Goal: Transaction & Acquisition: Book appointment/travel/reservation

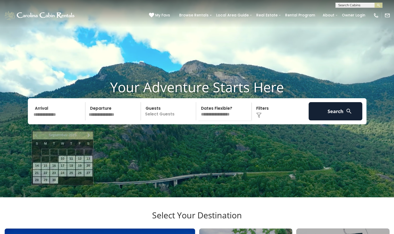
click at [45, 120] on input "text" at bounding box center [59, 111] width 54 height 18
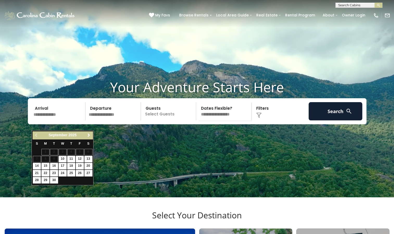
click at [88, 136] on span "Next" at bounding box center [89, 135] width 4 height 4
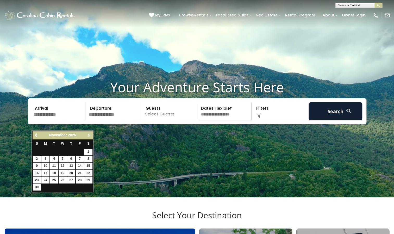
click at [88, 136] on span "Next" at bounding box center [89, 135] width 4 height 4
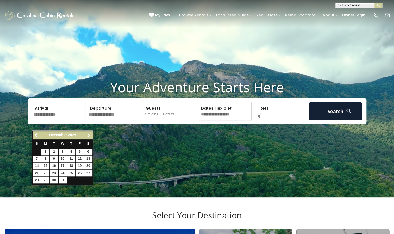
click at [88, 136] on span "Next" at bounding box center [89, 135] width 4 height 4
click at [88, 137] on span "Next" at bounding box center [89, 135] width 4 height 4
click at [88, 138] on link "Next" at bounding box center [88, 135] width 7 height 7
click at [88, 139] on div "Previous Next April 2026" at bounding box center [63, 135] width 60 height 8
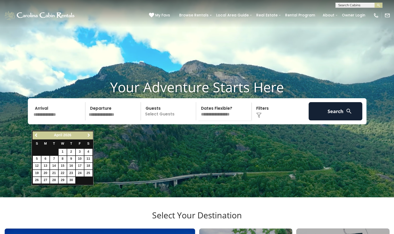
click at [89, 134] on span "Next" at bounding box center [89, 135] width 4 height 4
click at [60, 152] on link "1" at bounding box center [63, 152] width 8 height 7
type input "******"
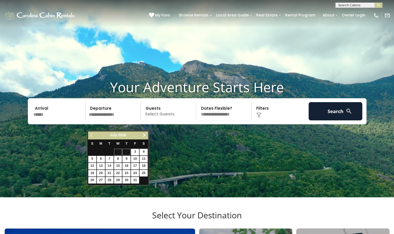
click at [144, 133] on span "Next" at bounding box center [144, 135] width 4 height 4
click at [101, 186] on link "31" at bounding box center [101, 187] width 8 height 7
type input "*******"
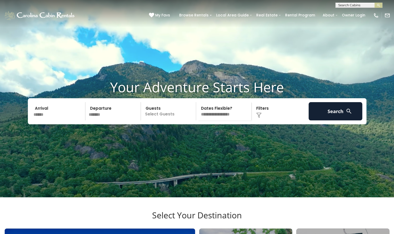
click at [162, 120] on p "Select Guests" at bounding box center [169, 111] width 54 height 18
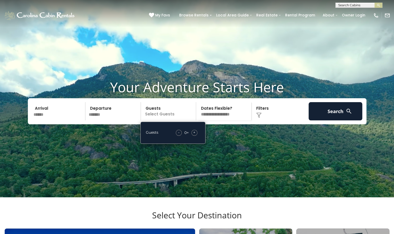
click at [192, 136] on div "+" at bounding box center [194, 133] width 6 height 6
click at [223, 120] on select "**********" at bounding box center [225, 111] width 54 height 18
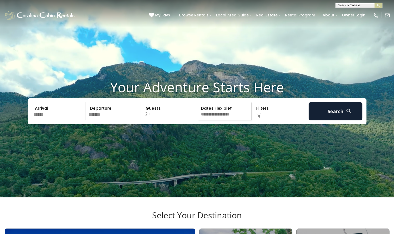
select select "*"
click at [198, 112] on select "**********" at bounding box center [225, 111] width 54 height 18
click at [261, 118] on div "Click to Choose" at bounding box center [280, 111] width 54 height 18
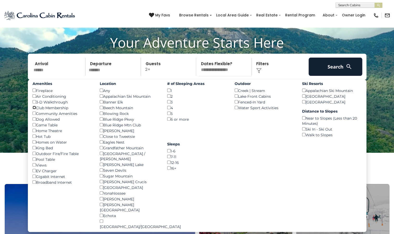
scroll to position [44, 0]
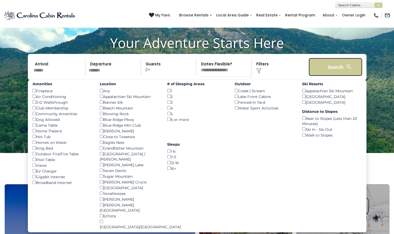
click at [332, 75] on button "Search" at bounding box center [335, 67] width 54 height 18
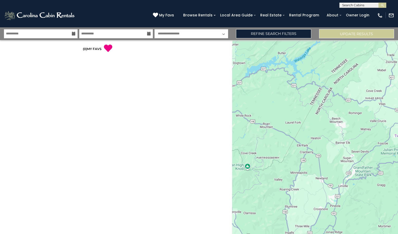
select select "*"
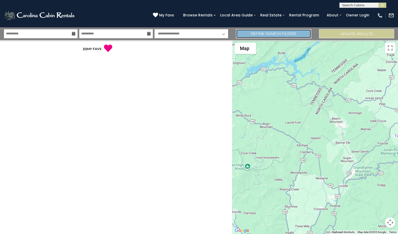
click at [278, 33] on link "Refine Search Filters" at bounding box center [273, 33] width 75 height 9
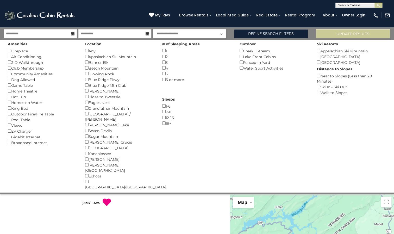
click at [73, 33] on icon at bounding box center [73, 34] width 4 height 4
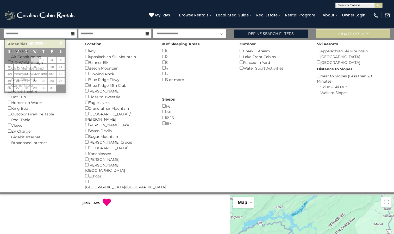
click at [38, 32] on input "**********" at bounding box center [40, 33] width 73 height 9
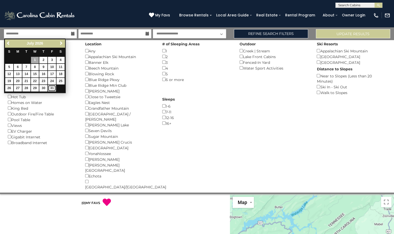
click at [52, 87] on link "31" at bounding box center [52, 88] width 8 height 7
type input "*******"
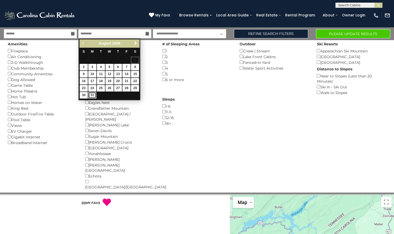
click at [90, 92] on link "31" at bounding box center [92, 95] width 8 height 7
type input "*******"
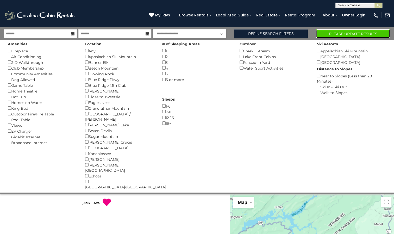
click at [338, 31] on button "Please Update Results" at bounding box center [353, 33] width 74 height 9
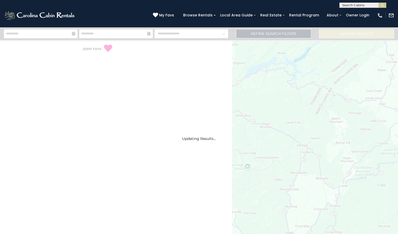
select select "*"
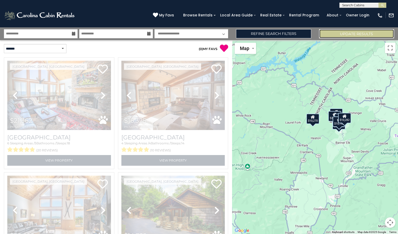
click at [338, 31] on button "Update Results" at bounding box center [356, 33] width 75 height 9
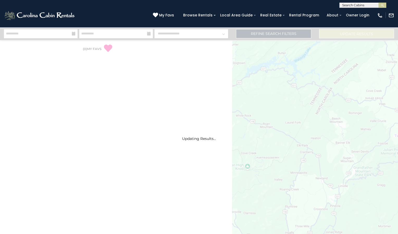
select select "*"
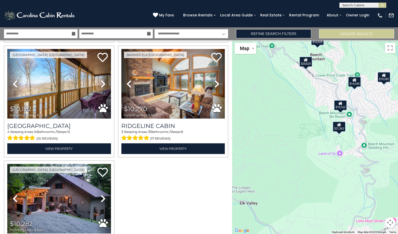
scroll to position [238, 0]
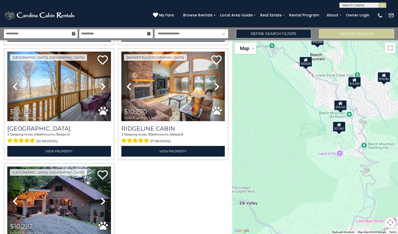
click at [188, 132] on div "3 Sleeping Areas / 3 Bathrooms / Sleeps: 8 (17 reviews)" at bounding box center [173, 138] width 104 height 12
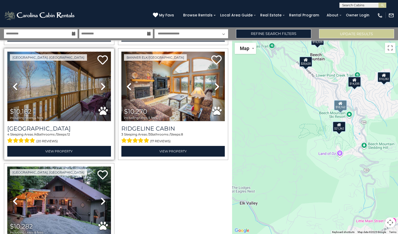
click at [59, 91] on img at bounding box center [59, 86] width 104 height 69
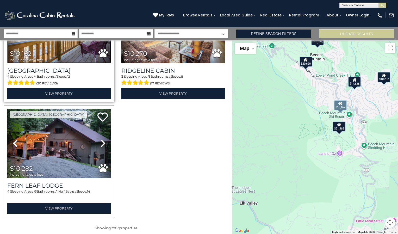
scroll to position [296, 0]
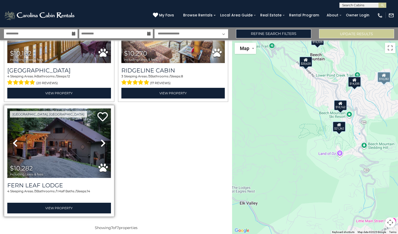
click at [62, 141] on img at bounding box center [59, 142] width 104 height 69
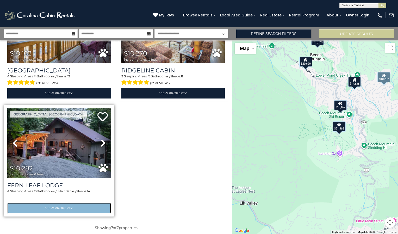
click at [58, 202] on link "View Property" at bounding box center [59, 207] width 104 height 11
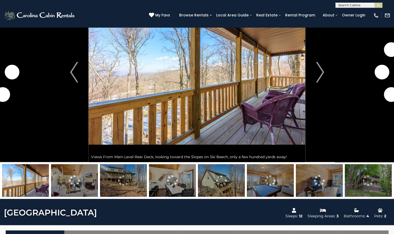
scroll to position [45, 0]
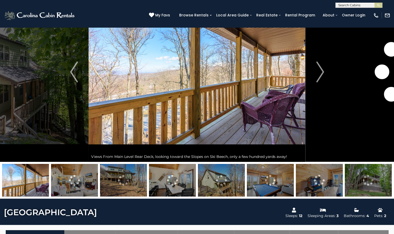
click at [173, 131] on img at bounding box center [196, 72] width 217 height 180
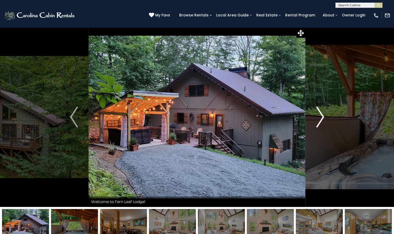
click at [322, 118] on img "Next" at bounding box center [320, 116] width 8 height 21
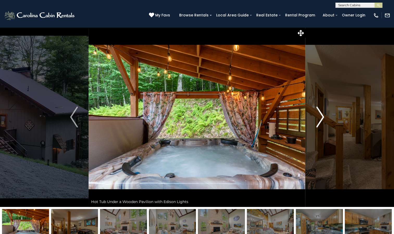
click at [322, 118] on img "Next" at bounding box center [320, 116] width 8 height 21
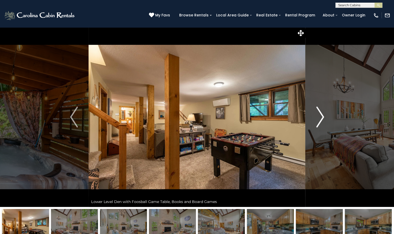
click at [322, 119] on img "Next" at bounding box center [320, 116] width 8 height 21
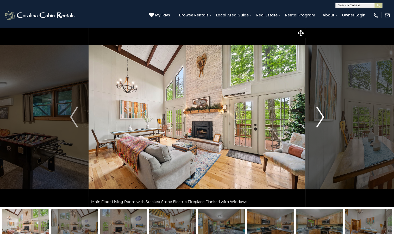
click at [322, 121] on img "Next" at bounding box center [320, 116] width 8 height 21
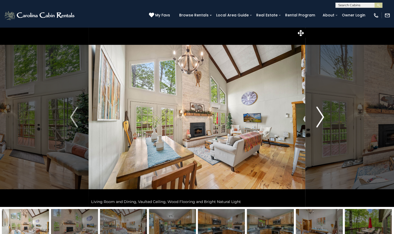
click at [322, 121] on img "Next" at bounding box center [320, 116] width 8 height 21
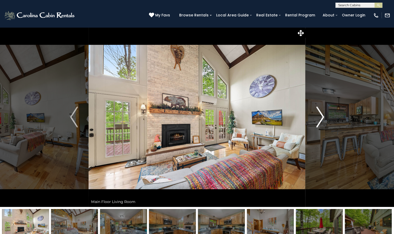
click at [322, 121] on img "Next" at bounding box center [320, 116] width 8 height 21
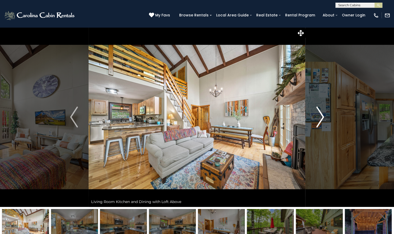
click at [321, 118] on img "Next" at bounding box center [320, 116] width 8 height 21
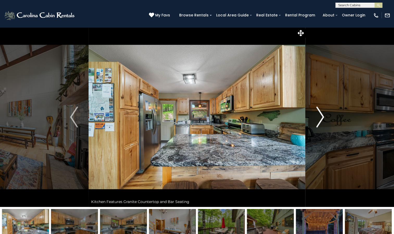
click at [322, 118] on img "Next" at bounding box center [320, 116] width 8 height 21
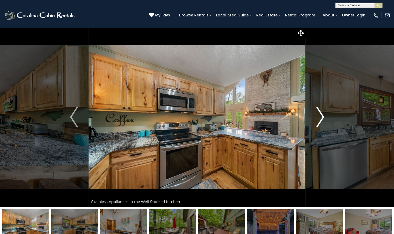
click at [322, 118] on img "Next" at bounding box center [320, 116] width 8 height 21
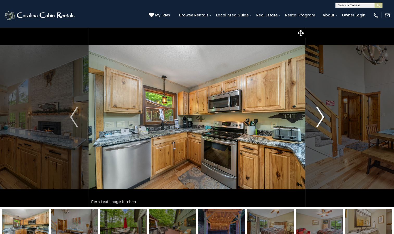
click at [322, 118] on img "Next" at bounding box center [320, 116] width 8 height 21
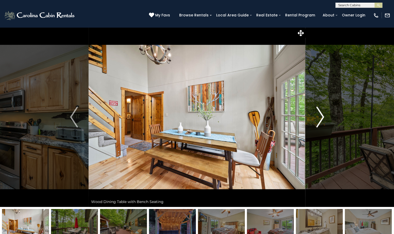
click at [322, 118] on img "Next" at bounding box center [320, 116] width 8 height 21
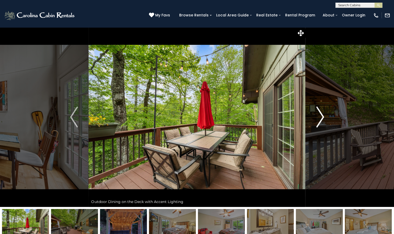
click at [322, 118] on img "Next" at bounding box center [320, 116] width 8 height 21
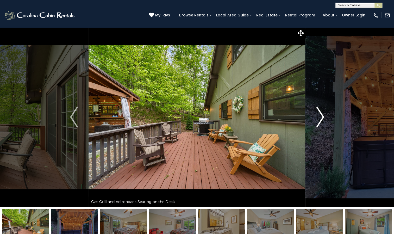
click at [322, 118] on img "Next" at bounding box center [320, 116] width 8 height 21
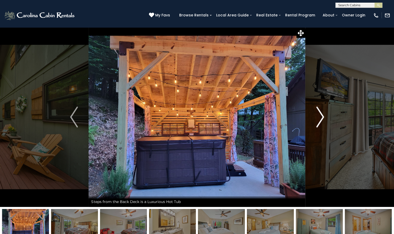
click at [322, 118] on img "Next" at bounding box center [320, 116] width 8 height 21
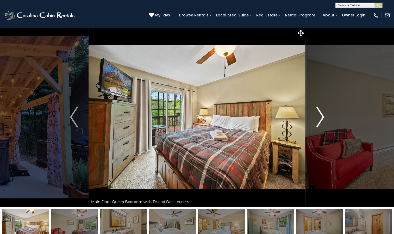
click at [322, 118] on img "Next" at bounding box center [320, 116] width 8 height 21
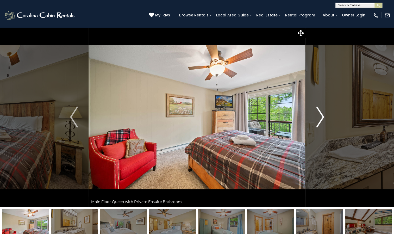
click at [322, 118] on img "Next" at bounding box center [320, 116] width 8 height 21
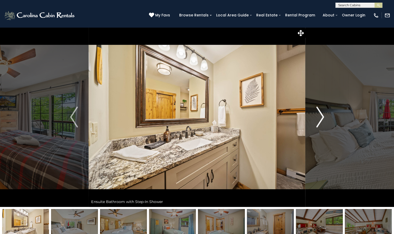
click at [322, 118] on img "Next" at bounding box center [320, 116] width 8 height 21
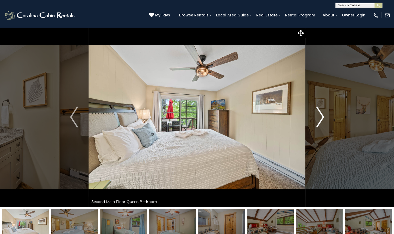
click at [322, 118] on img "Next" at bounding box center [320, 116] width 8 height 21
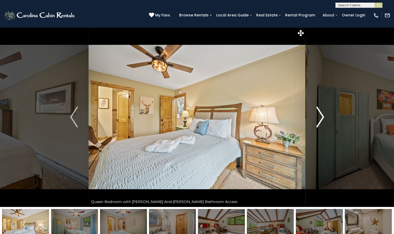
click at [322, 118] on img "Next" at bounding box center [320, 116] width 8 height 21
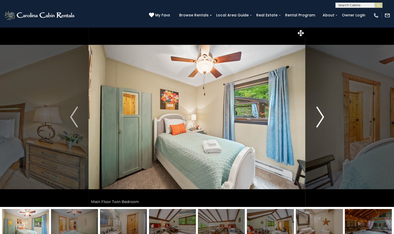
click at [322, 118] on img "Next" at bounding box center [320, 116] width 8 height 21
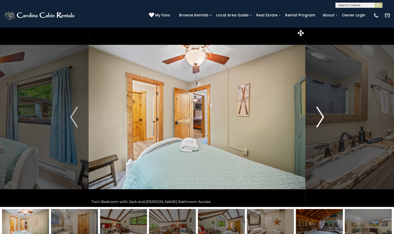
click at [322, 118] on img "Next" at bounding box center [320, 116] width 8 height 21
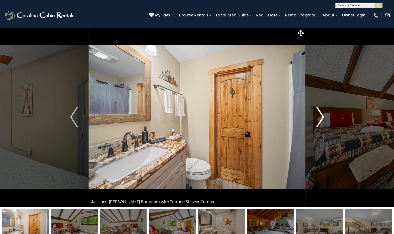
click at [322, 118] on img "Next" at bounding box center [320, 116] width 8 height 21
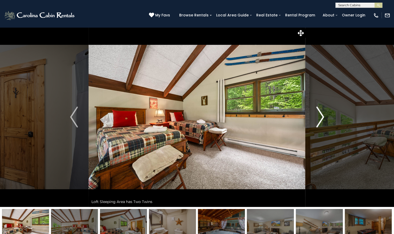
click at [322, 118] on img "Next" at bounding box center [320, 116] width 8 height 21
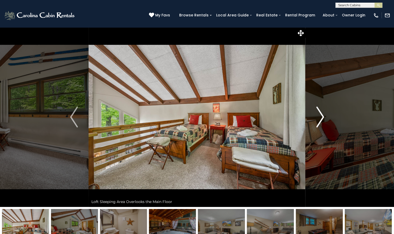
click at [322, 118] on img "Next" at bounding box center [320, 116] width 8 height 21
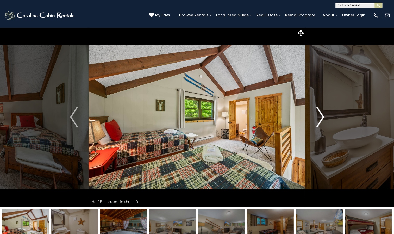
click at [322, 118] on img "Next" at bounding box center [320, 116] width 8 height 21
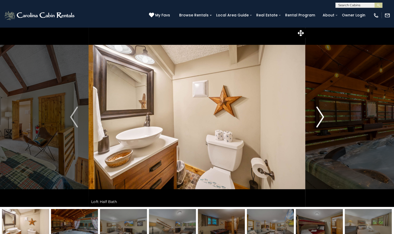
click at [322, 118] on img "Next" at bounding box center [320, 116] width 8 height 21
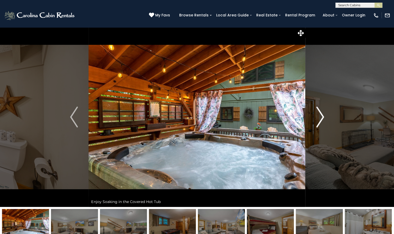
click at [322, 118] on img "Next" at bounding box center [320, 116] width 8 height 21
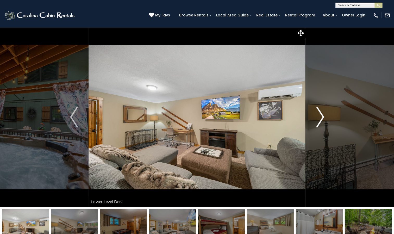
click at [322, 118] on img "Next" at bounding box center [320, 116] width 8 height 21
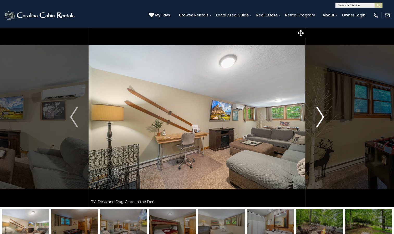
click at [322, 118] on img "Next" at bounding box center [320, 116] width 8 height 21
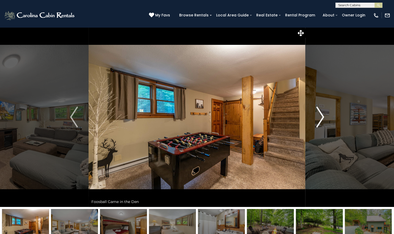
click at [322, 118] on img "Next" at bounding box center [320, 116] width 8 height 21
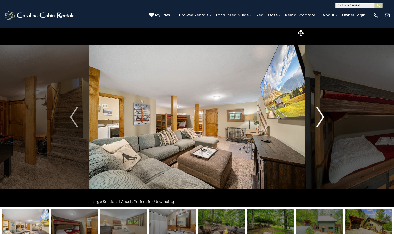
click at [322, 118] on img "Next" at bounding box center [320, 116] width 8 height 21
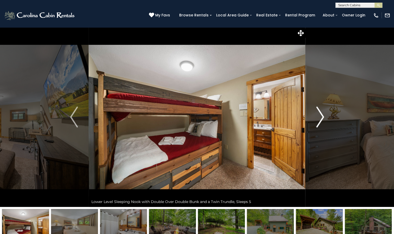
click at [322, 118] on img "Next" at bounding box center [320, 116] width 8 height 21
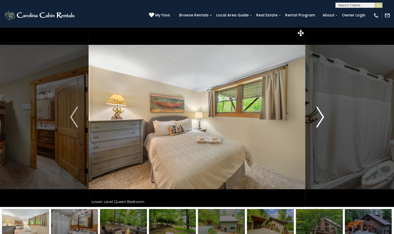
click at [322, 118] on img "Next" at bounding box center [320, 116] width 8 height 21
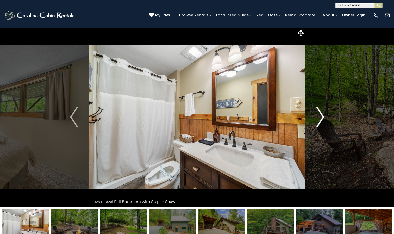
click at [322, 118] on img "Next" at bounding box center [320, 116] width 8 height 21
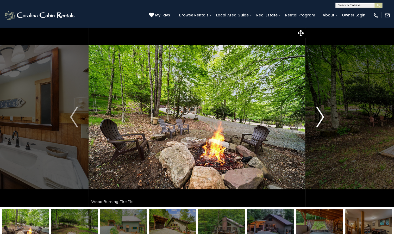
click at [322, 118] on img "Next" at bounding box center [320, 116] width 8 height 21
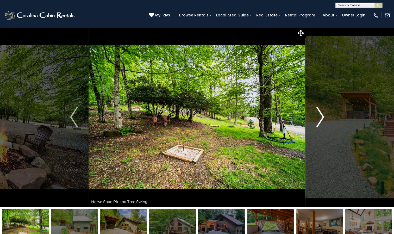
click at [322, 118] on img "Next" at bounding box center [320, 116] width 8 height 21
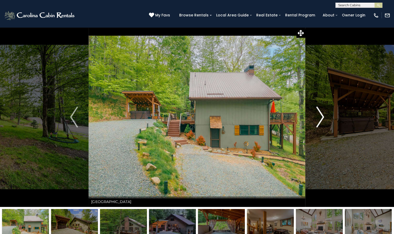
click at [322, 118] on img "Next" at bounding box center [320, 116] width 8 height 21
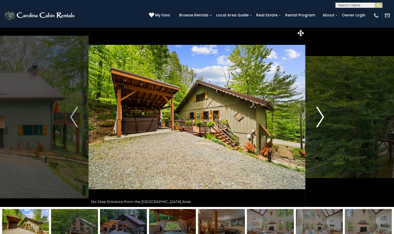
click at [322, 118] on img "Next" at bounding box center [320, 116] width 8 height 21
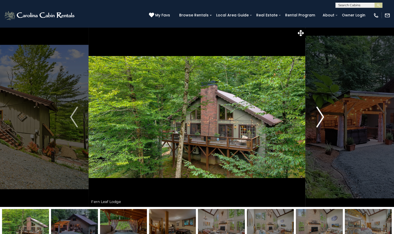
click at [322, 118] on img "Next" at bounding box center [320, 116] width 8 height 21
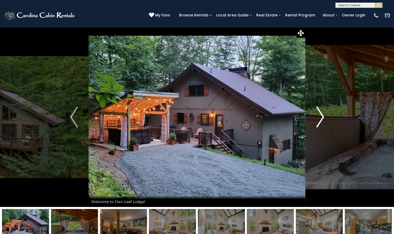
click at [322, 118] on img "Next" at bounding box center [320, 116] width 8 height 21
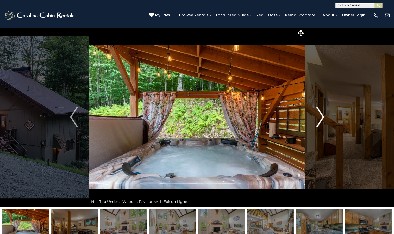
click at [322, 118] on img "Next" at bounding box center [320, 116] width 8 height 21
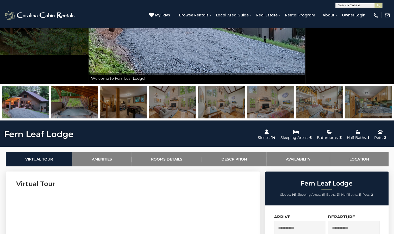
scroll to position [123, 0]
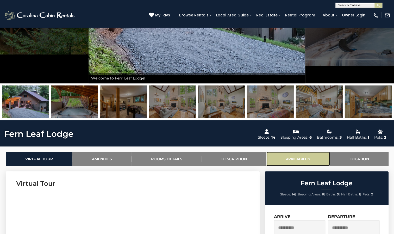
click at [289, 158] on link "Availability" at bounding box center [298, 158] width 64 height 14
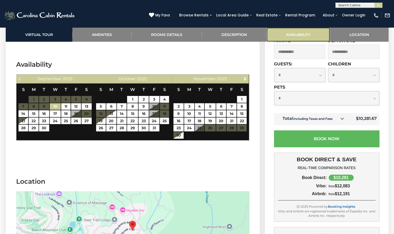
scroll to position [1334, 0]
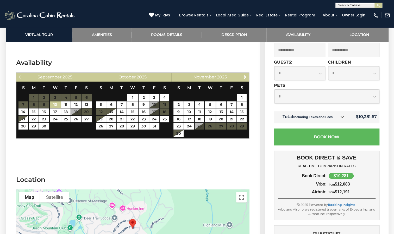
click at [256, 91] on section "Availability Previous [DATE] S M T W T F S 1 2 3 4 5 6 7 8 9 10 11 12 13 14 15 …" at bounding box center [133, 99] width 254 height 99
click at [243, 73] on link "Next" at bounding box center [245, 76] width 7 height 7
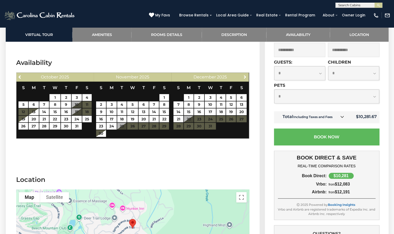
click at [243, 73] on link "Next" at bounding box center [245, 76] width 7 height 7
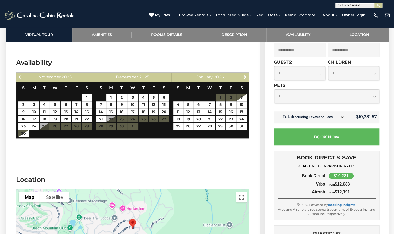
click at [242, 73] on div "Next [DATE]" at bounding box center [210, 77] width 78 height 9
click at [243, 75] on span "Next" at bounding box center [245, 77] width 4 height 4
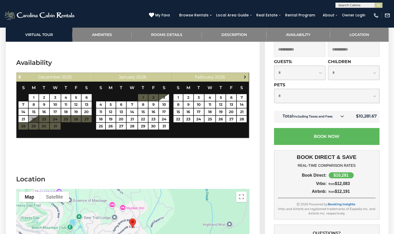
click at [243, 75] on span "Next" at bounding box center [245, 77] width 4 height 4
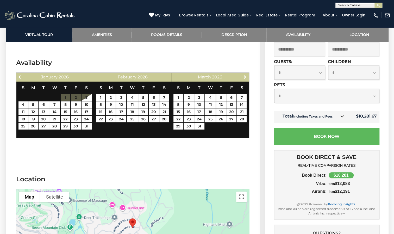
click at [243, 75] on span "Next" at bounding box center [245, 77] width 4 height 4
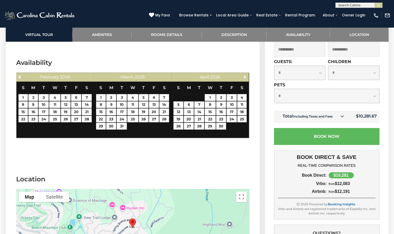
click at [243, 75] on span "Next" at bounding box center [245, 77] width 4 height 4
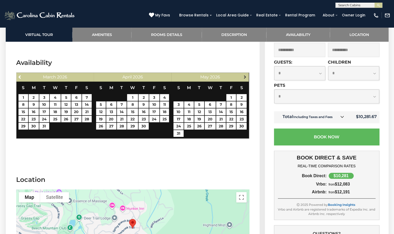
click at [243, 73] on link "Next" at bounding box center [245, 76] width 7 height 7
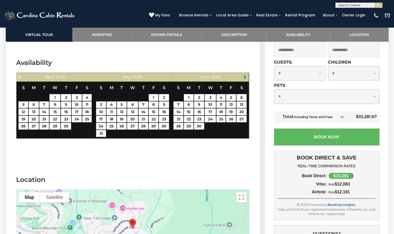
click at [243, 73] on link "Next" at bounding box center [245, 76] width 7 height 7
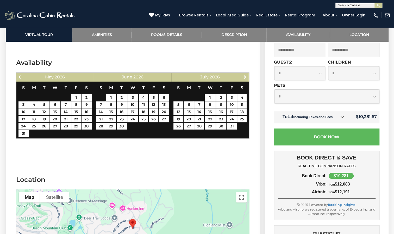
click at [243, 73] on div "Next July 2026" at bounding box center [210, 77] width 78 height 9
click at [245, 75] on span "Next" at bounding box center [245, 77] width 4 height 4
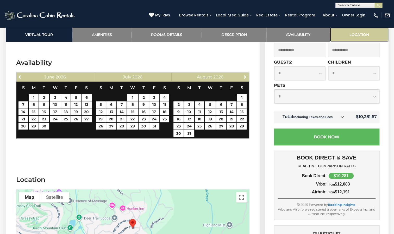
click at [362, 33] on link "Location" at bounding box center [359, 34] width 59 height 14
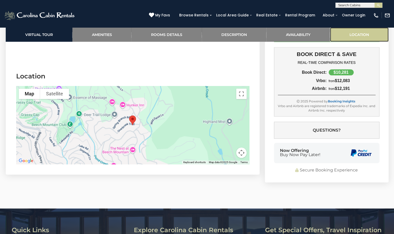
scroll to position [1451, 0]
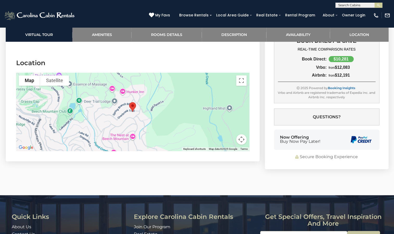
click at [193, 116] on div at bounding box center [132, 112] width 233 height 78
click at [239, 75] on button "Toggle fullscreen view" at bounding box center [241, 80] width 10 height 10
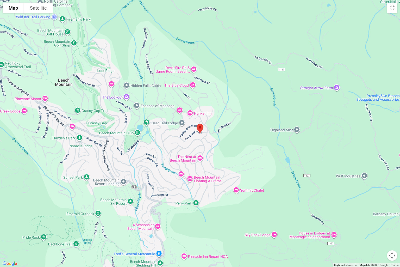
click at [137, 157] on div at bounding box center [200, 133] width 400 height 267
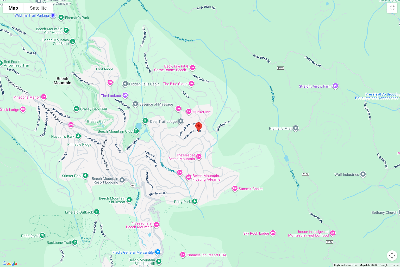
click at [44, 97] on div at bounding box center [200, 133] width 400 height 267
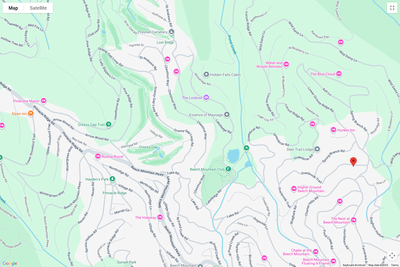
click at [35, 100] on div at bounding box center [200, 133] width 400 height 267
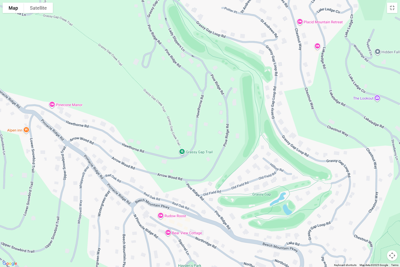
click at [94, 221] on div at bounding box center [200, 133] width 400 height 267
click at [391, 9] on button "Toggle fullscreen view" at bounding box center [392, 8] width 10 height 10
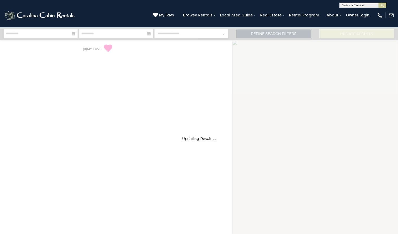
select select "*"
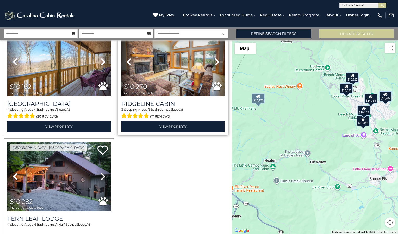
scroll to position [262, 0]
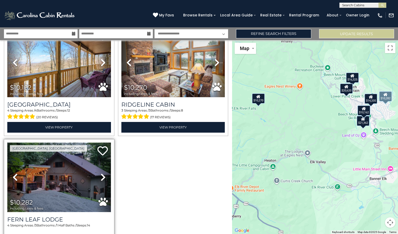
drag, startPoint x: 119, startPoint y: 164, endPoint x: 71, endPoint y: 168, distance: 48.0
click at [71, 168] on img at bounding box center [59, 176] width 104 height 69
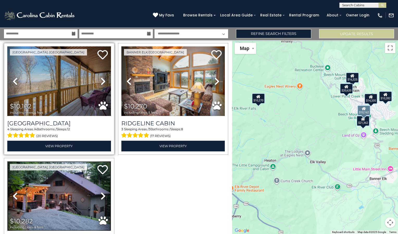
scroll to position [243, 0]
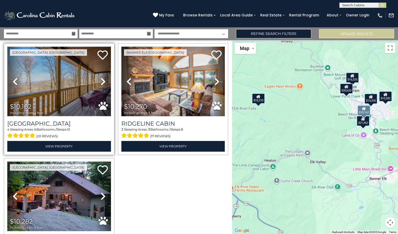
click at [73, 99] on img at bounding box center [59, 81] width 104 height 69
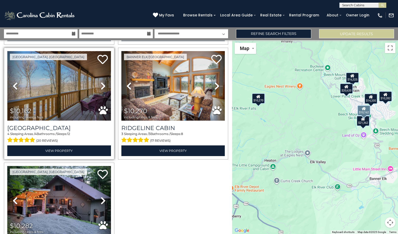
scroll to position [238, 0]
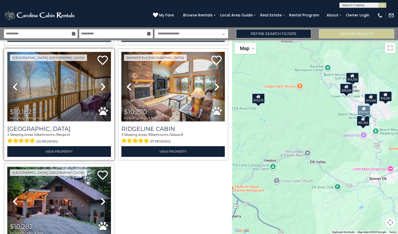
click at [57, 102] on img at bounding box center [59, 86] width 104 height 69
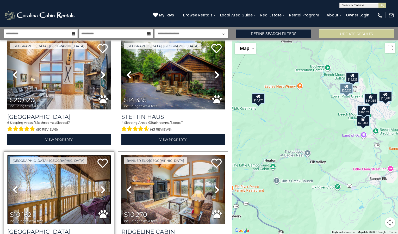
scroll to position [131, 0]
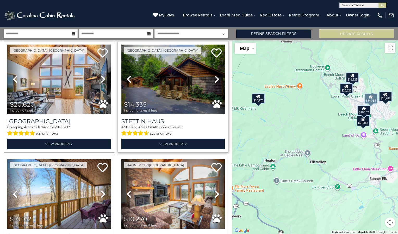
click at [171, 85] on img at bounding box center [173, 79] width 104 height 69
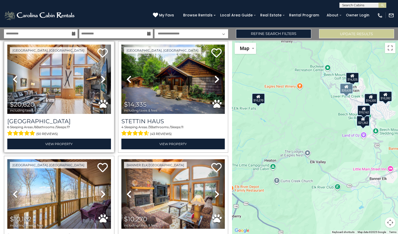
click at [41, 101] on div "$20,620 including taxes & fees" at bounding box center [28, 106] width 36 height 11
click at [50, 140] on link "View Property" at bounding box center [59, 143] width 104 height 11
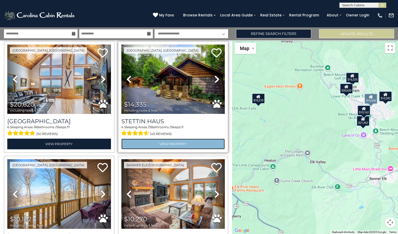
click at [156, 141] on link "View Property" at bounding box center [173, 143] width 104 height 11
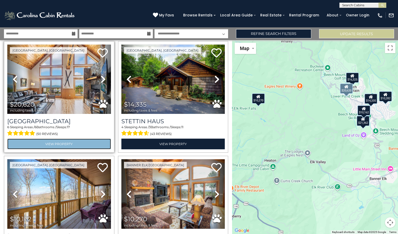
click at [55, 144] on link "View Property" at bounding box center [59, 143] width 104 height 11
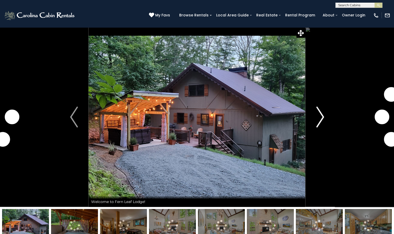
click at [321, 117] on img "Next" at bounding box center [320, 116] width 8 height 21
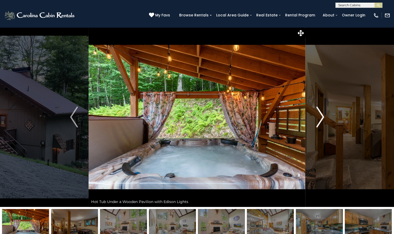
click at [321, 117] on img "Next" at bounding box center [320, 116] width 8 height 21
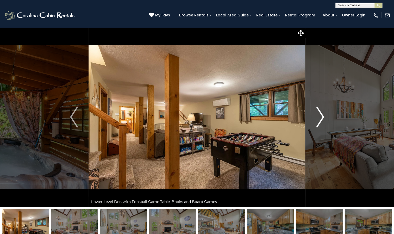
click at [321, 117] on img "Next" at bounding box center [320, 116] width 8 height 21
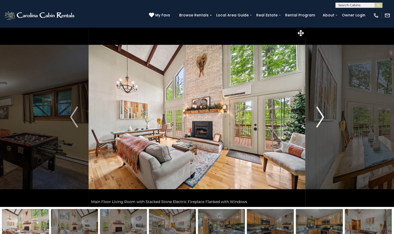
click at [321, 117] on img "Next" at bounding box center [320, 116] width 8 height 21
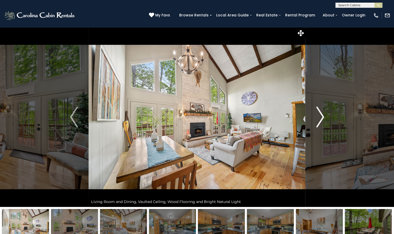
click at [321, 117] on img "Next" at bounding box center [320, 116] width 8 height 21
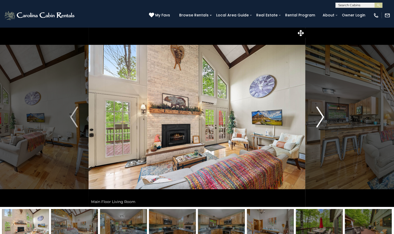
click at [321, 117] on img "Next" at bounding box center [320, 116] width 8 height 21
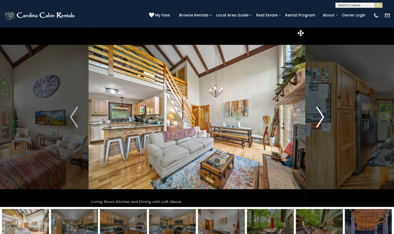
click at [321, 117] on img "Next" at bounding box center [320, 116] width 8 height 21
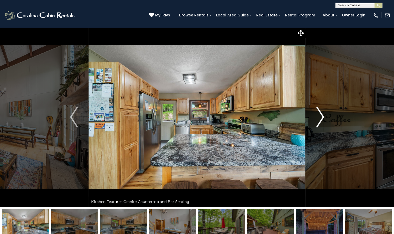
click at [321, 117] on img "Next" at bounding box center [320, 116] width 8 height 21
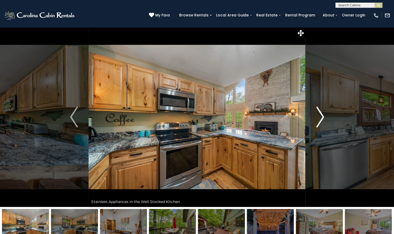
click at [321, 117] on img "Next" at bounding box center [320, 116] width 8 height 21
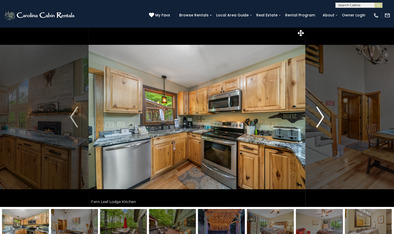
click at [321, 117] on img "Next" at bounding box center [320, 116] width 8 height 21
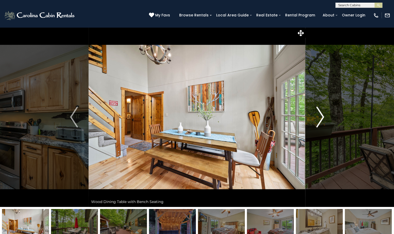
click at [321, 117] on img "Next" at bounding box center [320, 116] width 8 height 21
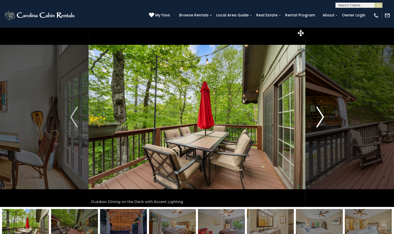
click at [321, 117] on img "Next" at bounding box center [320, 116] width 8 height 21
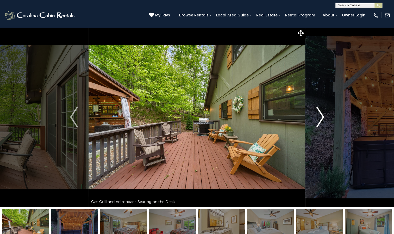
click at [321, 117] on img "Next" at bounding box center [320, 116] width 8 height 21
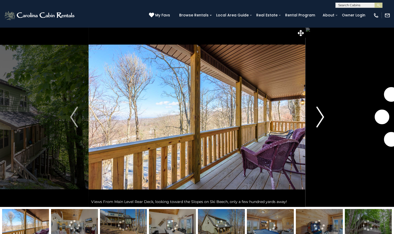
click at [323, 116] on img "Next" at bounding box center [320, 116] width 8 height 21
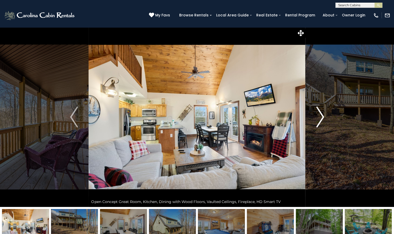
click at [323, 117] on img "Next" at bounding box center [320, 116] width 8 height 21
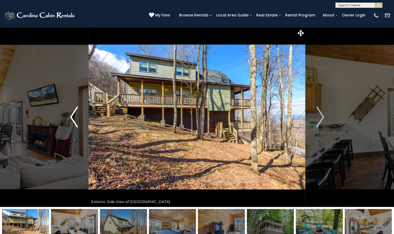
click at [72, 115] on img "Previous" at bounding box center [74, 116] width 8 height 21
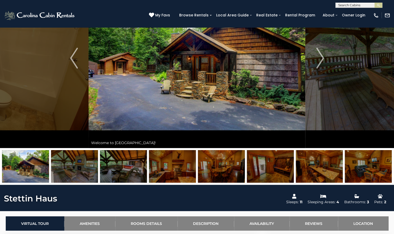
scroll to position [37, 0]
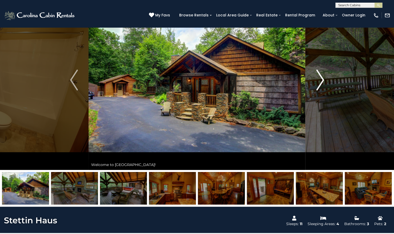
click at [320, 78] on img "Next" at bounding box center [320, 79] width 8 height 21
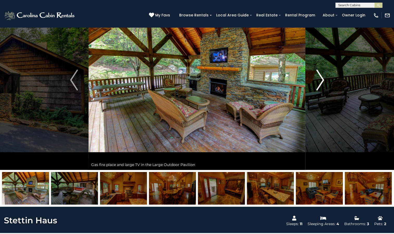
click at [320, 78] on img "Next" at bounding box center [320, 79] width 8 height 21
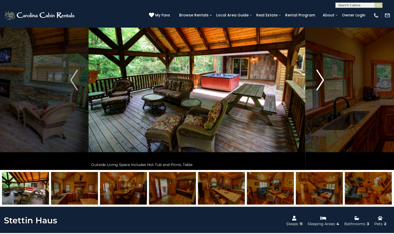
click at [320, 78] on img "Next" at bounding box center [320, 79] width 8 height 21
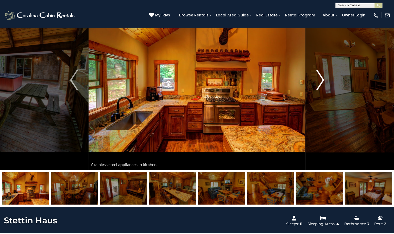
click at [320, 78] on img "Next" at bounding box center [320, 79] width 8 height 21
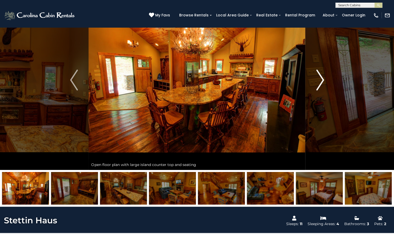
click at [320, 78] on img "Next" at bounding box center [320, 79] width 8 height 21
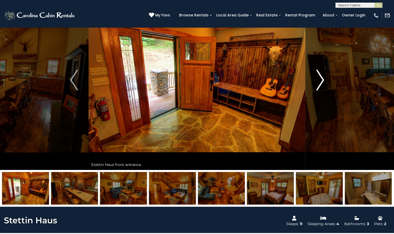
click at [320, 78] on img "Next" at bounding box center [320, 79] width 8 height 21
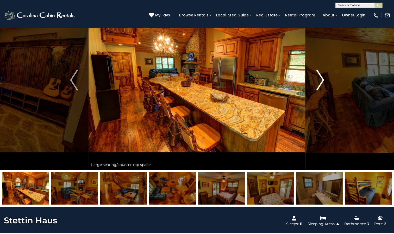
click at [320, 78] on img "Next" at bounding box center [320, 79] width 8 height 21
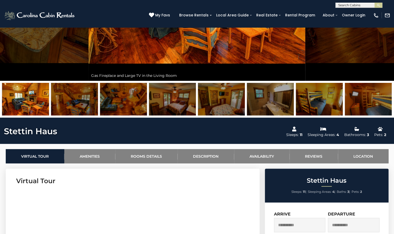
scroll to position [126, 0]
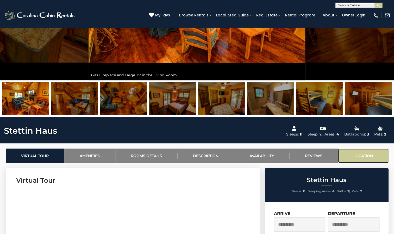
click at [358, 154] on link "Location" at bounding box center [363, 155] width 50 height 14
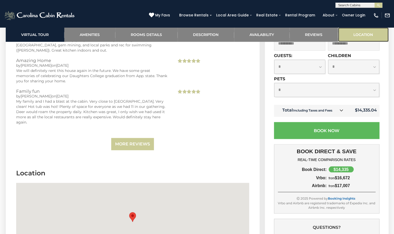
scroll to position [1766, 0]
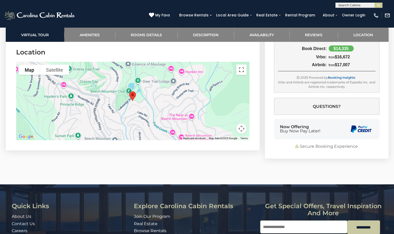
click at [239, 68] on button "Toggle fullscreen view" at bounding box center [241, 69] width 10 height 10
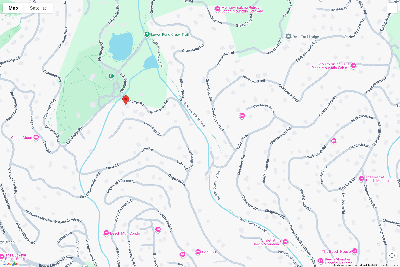
click at [188, 42] on div at bounding box center [200, 133] width 400 height 267
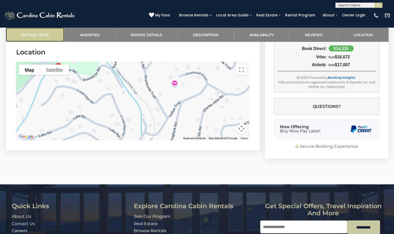
click at [32, 31] on link "Virtual Tour" at bounding box center [35, 34] width 59 height 14
click at [32, 35] on link "Virtual Tour" at bounding box center [35, 34] width 59 height 14
click at [43, 36] on link "Virtual Tour" at bounding box center [35, 34] width 59 height 14
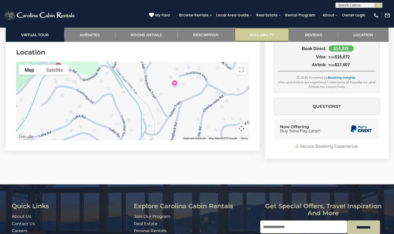
click at [250, 36] on link "Availability" at bounding box center [261, 34] width 55 height 14
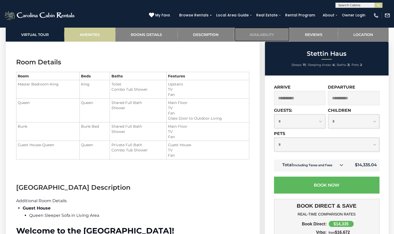
scroll to position [780, 0]
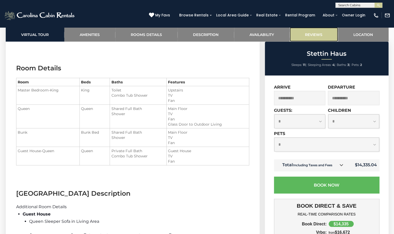
click at [321, 34] on link "Reviews" at bounding box center [313, 34] width 48 height 14
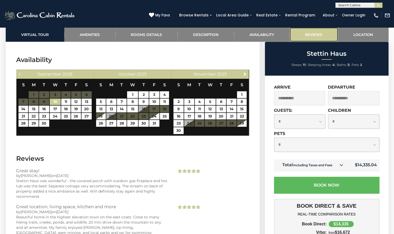
scroll to position [1564, 0]
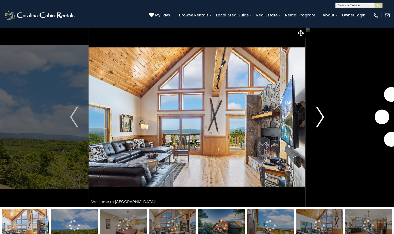
click at [321, 116] on img "Next" at bounding box center [320, 116] width 8 height 21
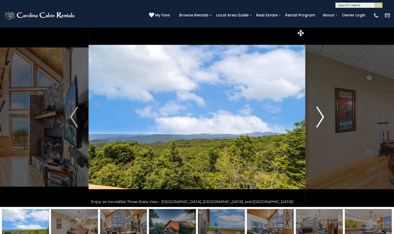
click at [321, 116] on img "Next" at bounding box center [320, 116] width 8 height 21
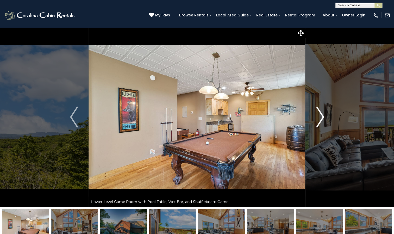
click at [321, 116] on img "Next" at bounding box center [320, 116] width 8 height 21
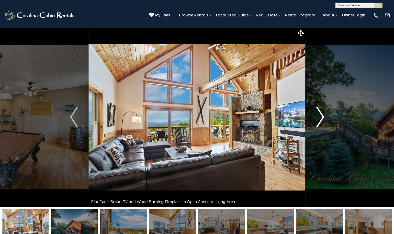
click at [321, 116] on img "Next" at bounding box center [320, 116] width 8 height 21
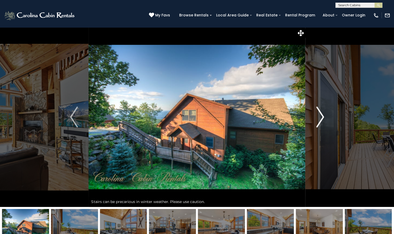
click at [321, 116] on img "Next" at bounding box center [320, 116] width 8 height 21
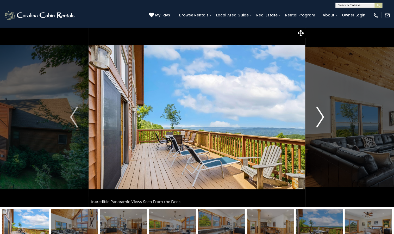
click at [321, 116] on img "Next" at bounding box center [320, 116] width 8 height 21
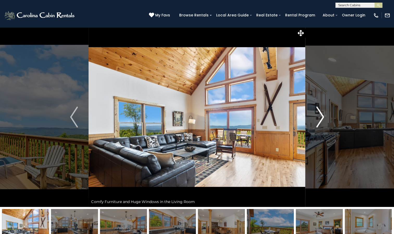
click at [321, 116] on img "Next" at bounding box center [320, 116] width 8 height 21
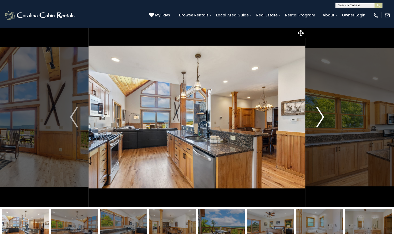
click at [320, 117] on img "Next" at bounding box center [320, 116] width 8 height 21
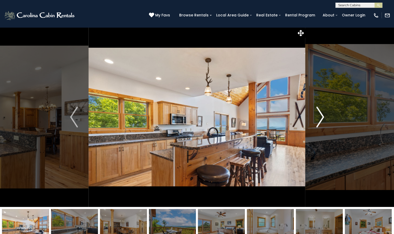
click at [321, 118] on img "Next" at bounding box center [320, 116] width 8 height 21
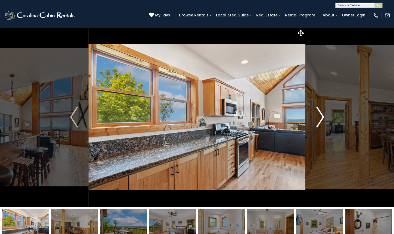
drag, startPoint x: 320, startPoint y: 119, endPoint x: 321, endPoint y: 116, distance: 2.9
click at [321, 116] on img "Next" at bounding box center [320, 116] width 8 height 21
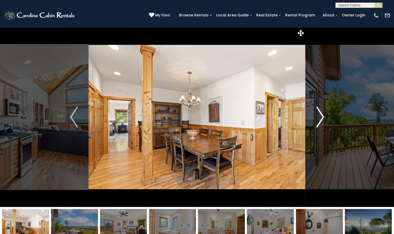
click at [321, 117] on img "Next" at bounding box center [320, 116] width 8 height 21
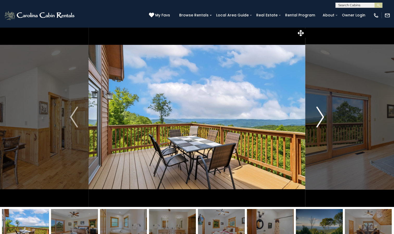
click at [321, 118] on img "Next" at bounding box center [320, 116] width 8 height 21
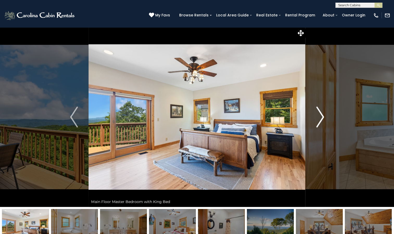
click at [321, 119] on img "Next" at bounding box center [320, 116] width 8 height 21
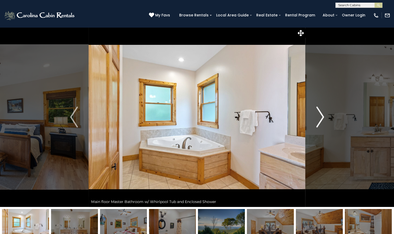
click at [321, 119] on img "Next" at bounding box center [320, 116] width 8 height 21
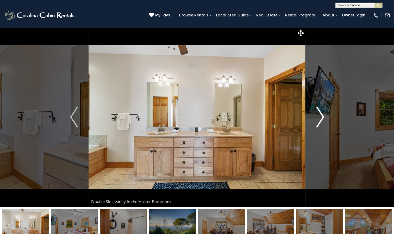
click at [321, 119] on img "Next" at bounding box center [320, 116] width 8 height 21
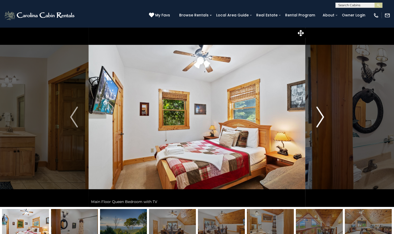
click at [319, 120] on img "Next" at bounding box center [320, 116] width 8 height 21
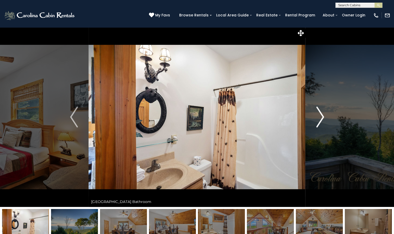
click at [319, 120] on img "Next" at bounding box center [320, 116] width 8 height 21
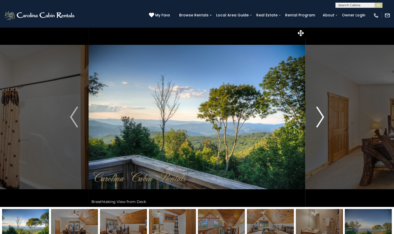
click at [319, 120] on img "Next" at bounding box center [320, 116] width 8 height 21
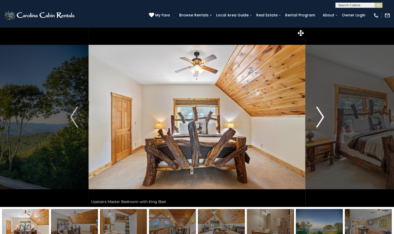
click at [319, 120] on img "Next" at bounding box center [320, 116] width 8 height 21
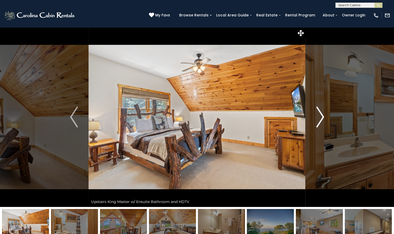
click at [319, 120] on img "Next" at bounding box center [320, 116] width 8 height 21
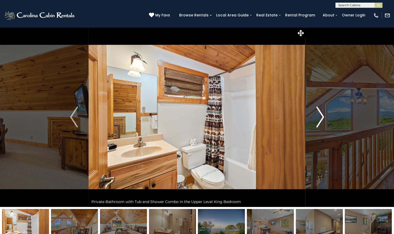
click at [319, 120] on img "Next" at bounding box center [320, 116] width 8 height 21
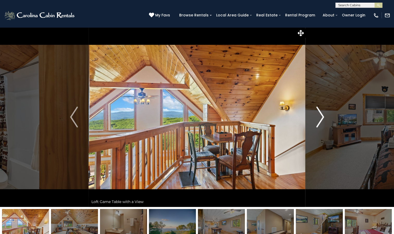
click at [319, 121] on img "Next" at bounding box center [320, 116] width 8 height 21
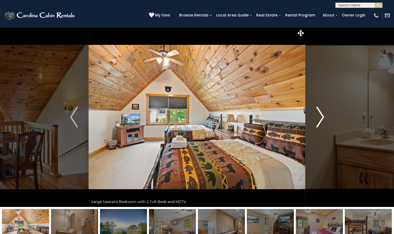
click at [319, 121] on img "Next" at bounding box center [320, 116] width 8 height 21
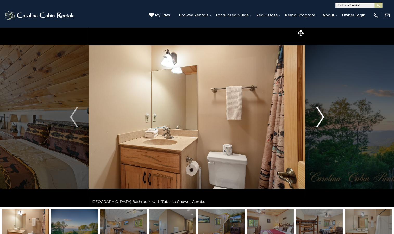
click at [319, 121] on img "Next" at bounding box center [320, 116] width 8 height 21
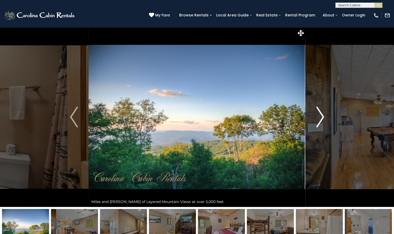
click at [319, 121] on img "Next" at bounding box center [320, 116] width 8 height 21
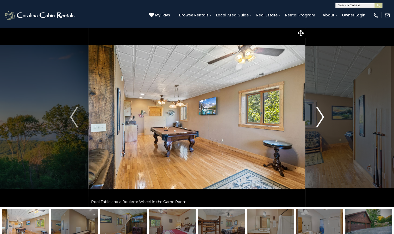
click at [319, 121] on img "Next" at bounding box center [320, 116] width 8 height 21
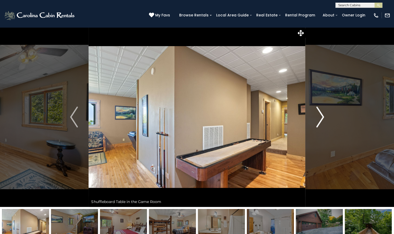
click at [319, 121] on img "Next" at bounding box center [320, 116] width 8 height 21
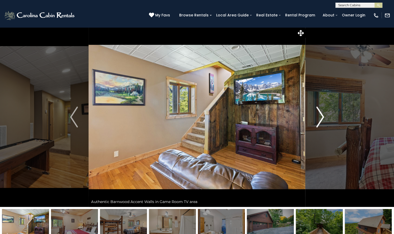
click at [319, 121] on img "Next" at bounding box center [320, 116] width 8 height 21
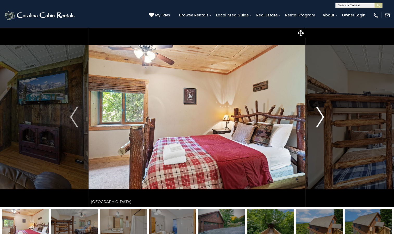
click at [319, 121] on img "Next" at bounding box center [320, 116] width 8 height 21
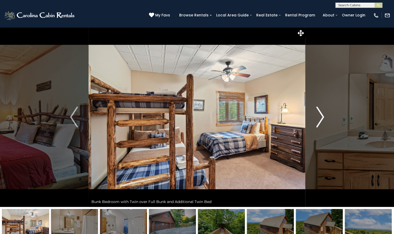
click at [319, 121] on img "Next" at bounding box center [320, 116] width 8 height 21
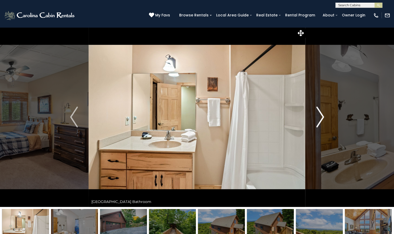
click at [319, 121] on img "Next" at bounding box center [320, 116] width 8 height 21
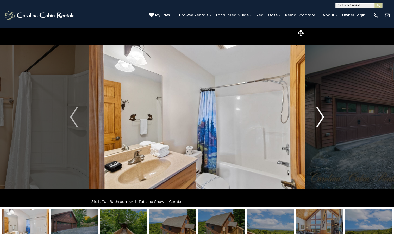
click at [319, 121] on img "Next" at bounding box center [320, 116] width 8 height 21
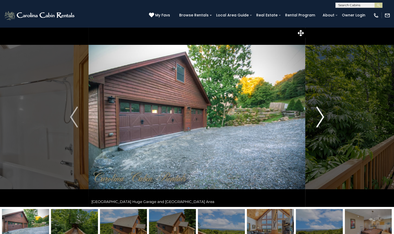
click at [319, 121] on img "Next" at bounding box center [320, 116] width 8 height 21
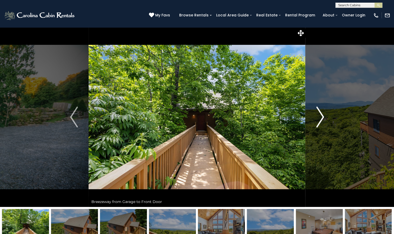
click at [319, 121] on img "Next" at bounding box center [320, 116] width 8 height 21
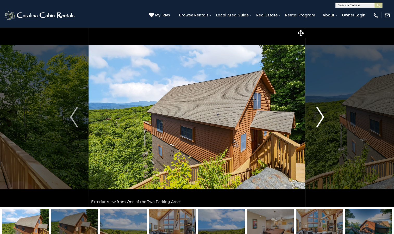
click at [322, 115] on img "Next" at bounding box center [320, 116] width 8 height 21
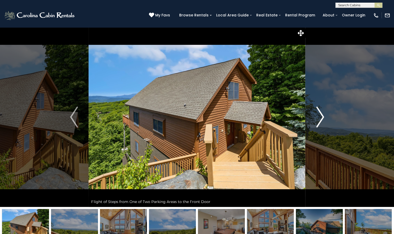
click at [322, 116] on img "Next" at bounding box center [320, 116] width 8 height 21
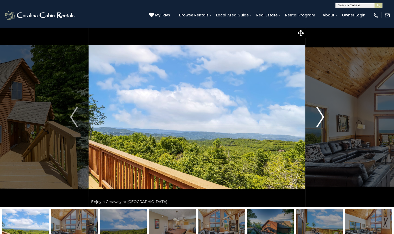
click at [322, 116] on img "Next" at bounding box center [320, 116] width 8 height 21
